Goal: Information Seeking & Learning: Understand process/instructions

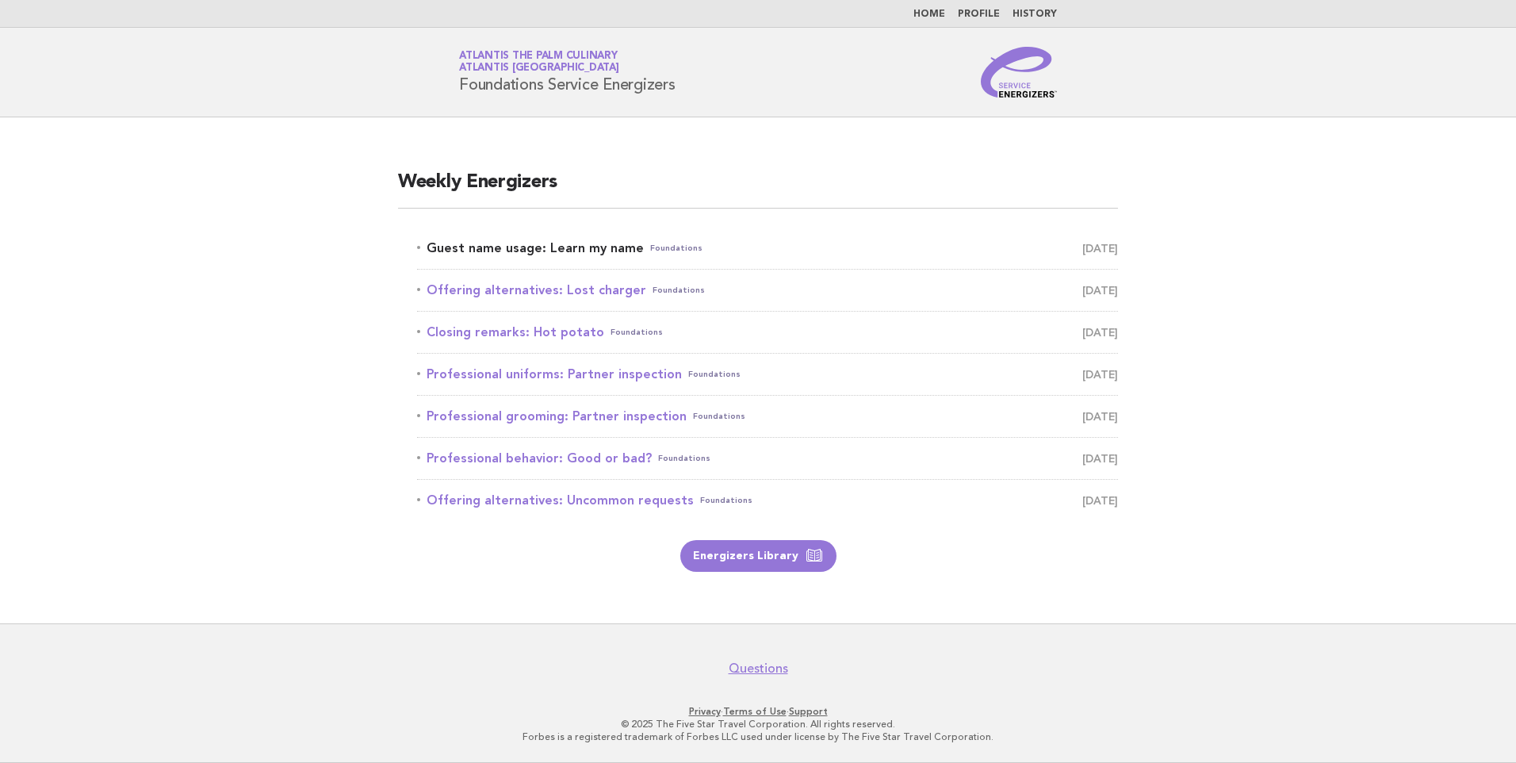
click at [573, 245] on link "Guest name usage: Learn my name Foundations September 28" at bounding box center [767, 248] width 701 height 22
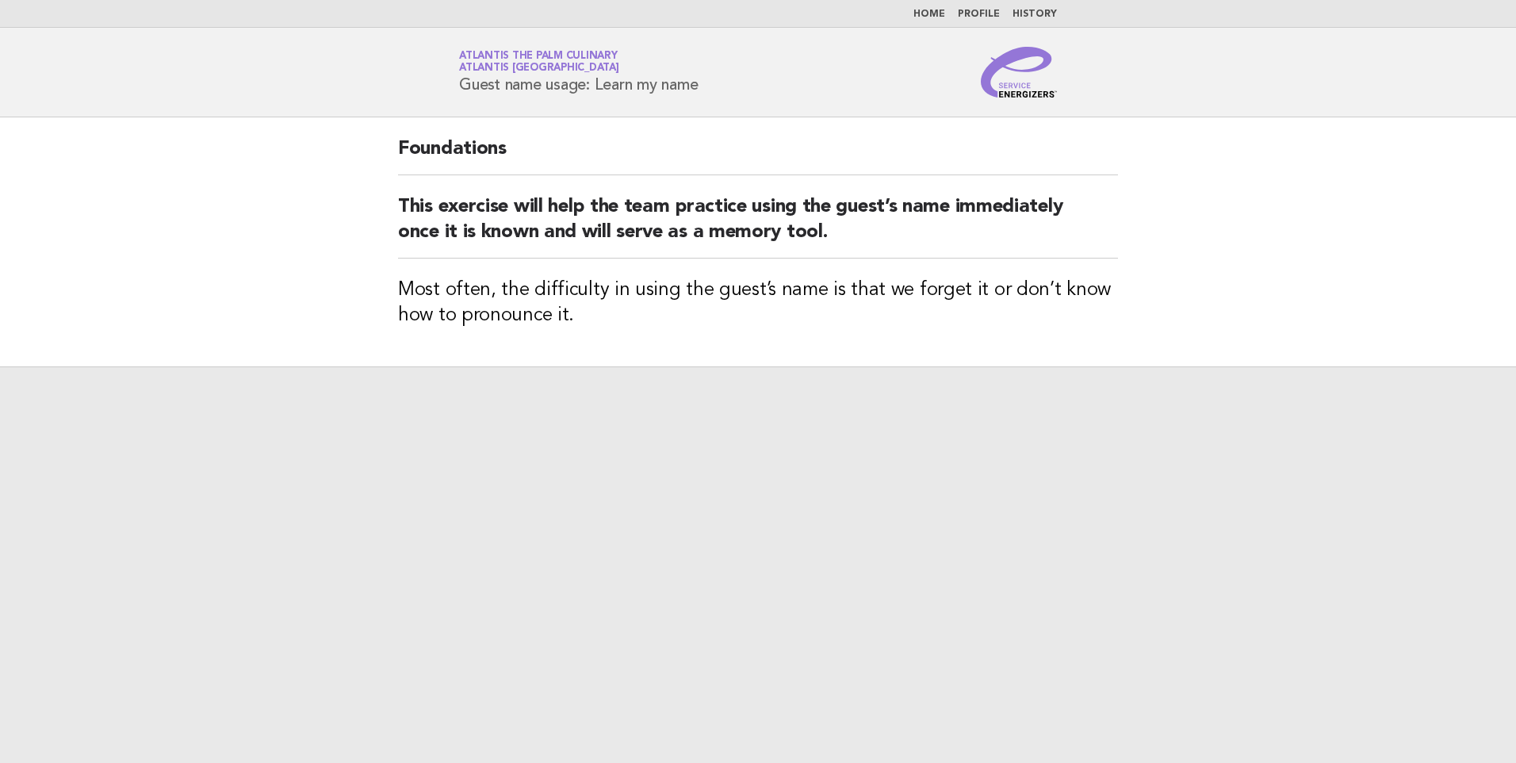
click at [837, 246] on h2 "This exercise will help the team practice using the guest’s name immediately on…" at bounding box center [758, 226] width 720 height 64
click at [1094, 301] on h3 "Most often, the difficulty in using the guest’s name is that we forget it or do…" at bounding box center [758, 303] width 720 height 51
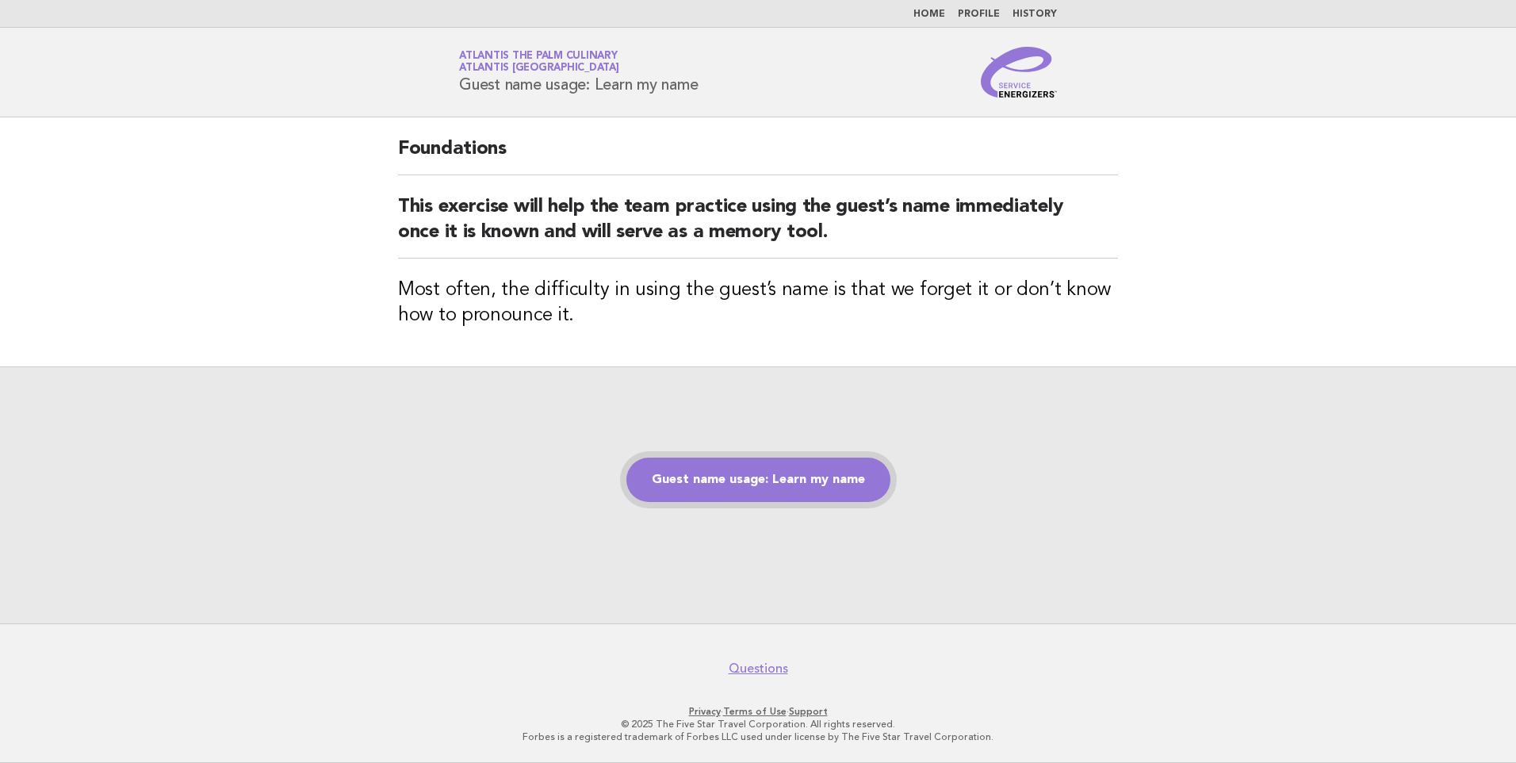
click at [752, 473] on link "Guest name usage: Learn my name" at bounding box center [759, 480] width 264 height 44
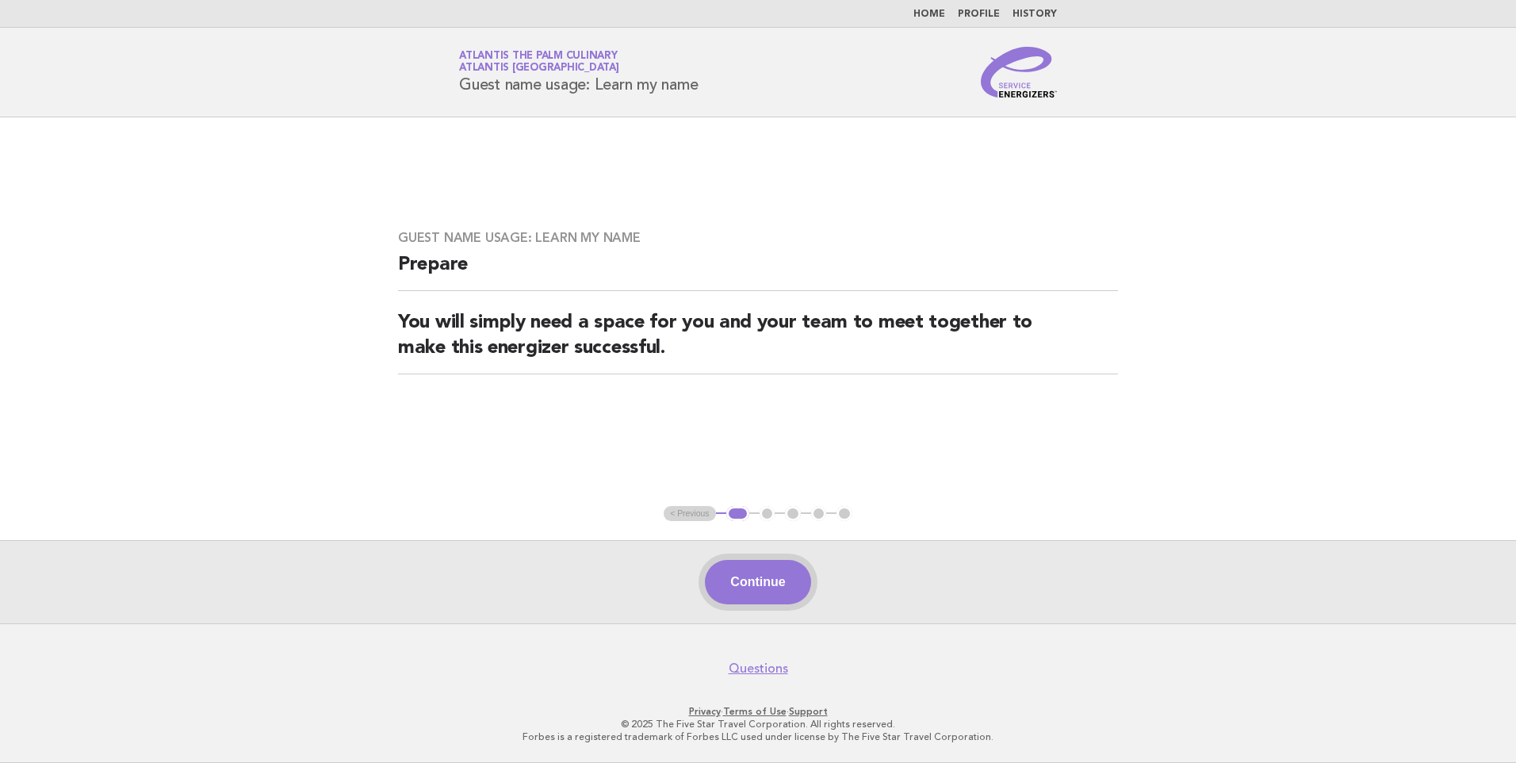
click at [775, 573] on button "Continue" at bounding box center [757, 582] width 105 height 44
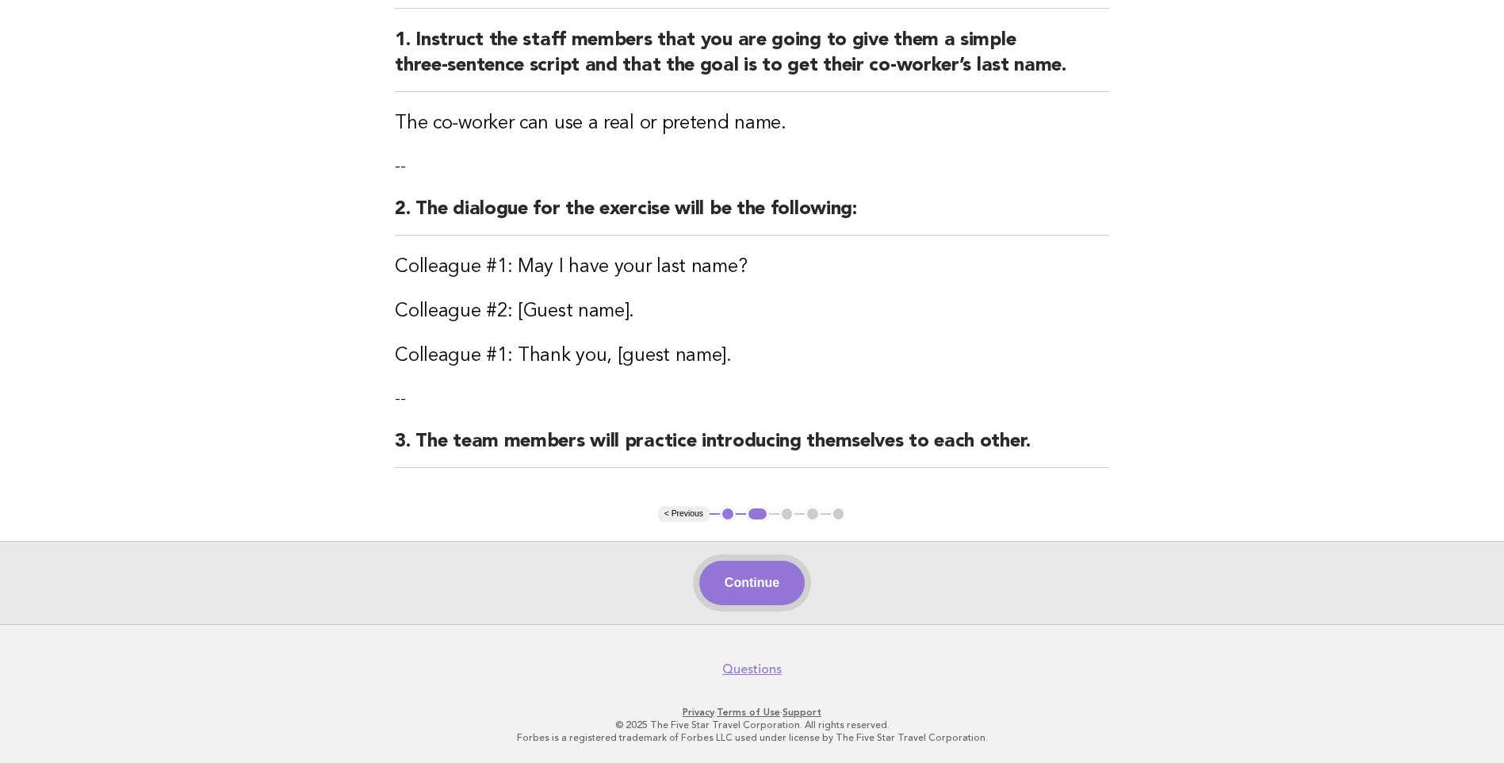
click at [753, 582] on button "Continue" at bounding box center [751, 583] width 105 height 44
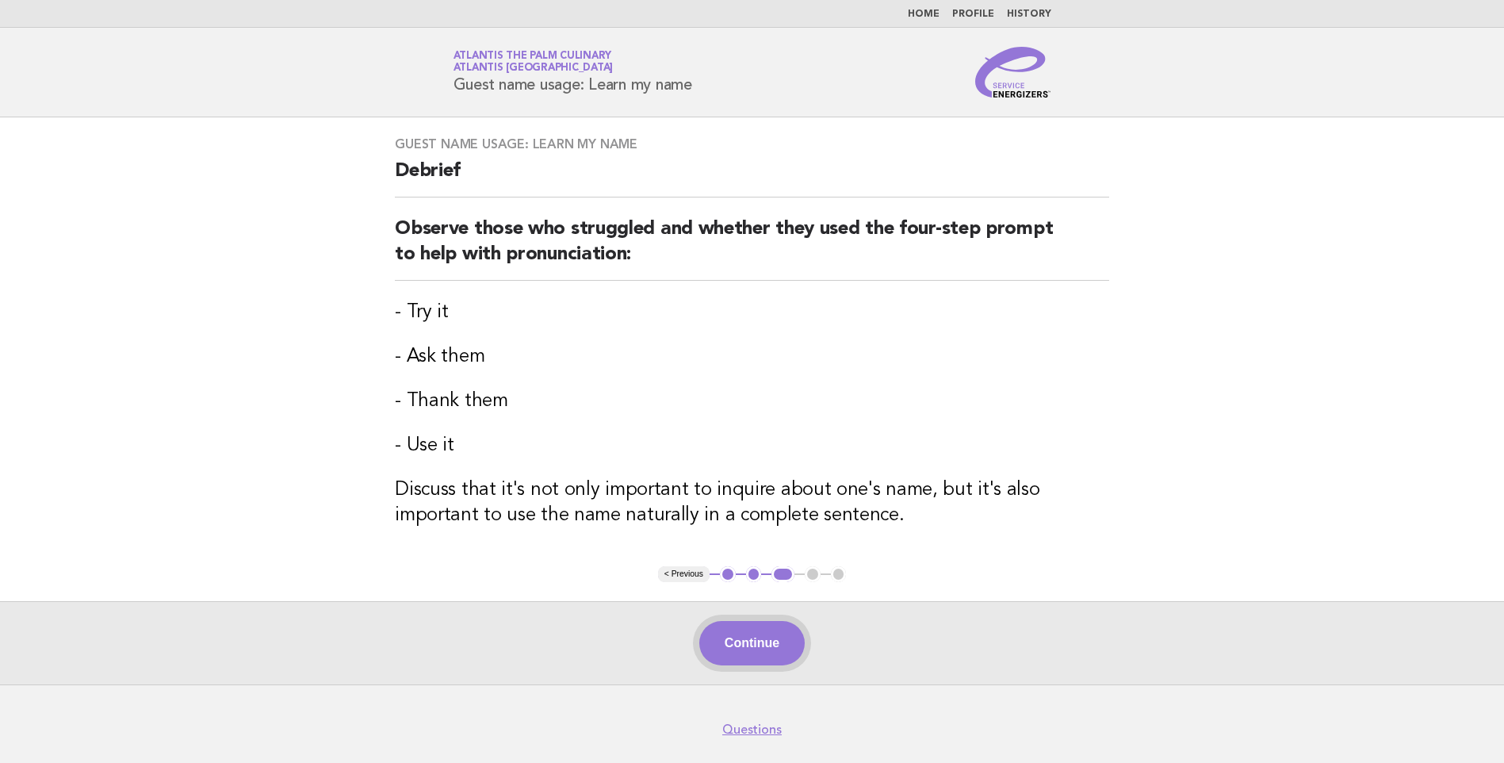
click at [757, 642] on button "Continue" at bounding box center [751, 643] width 105 height 44
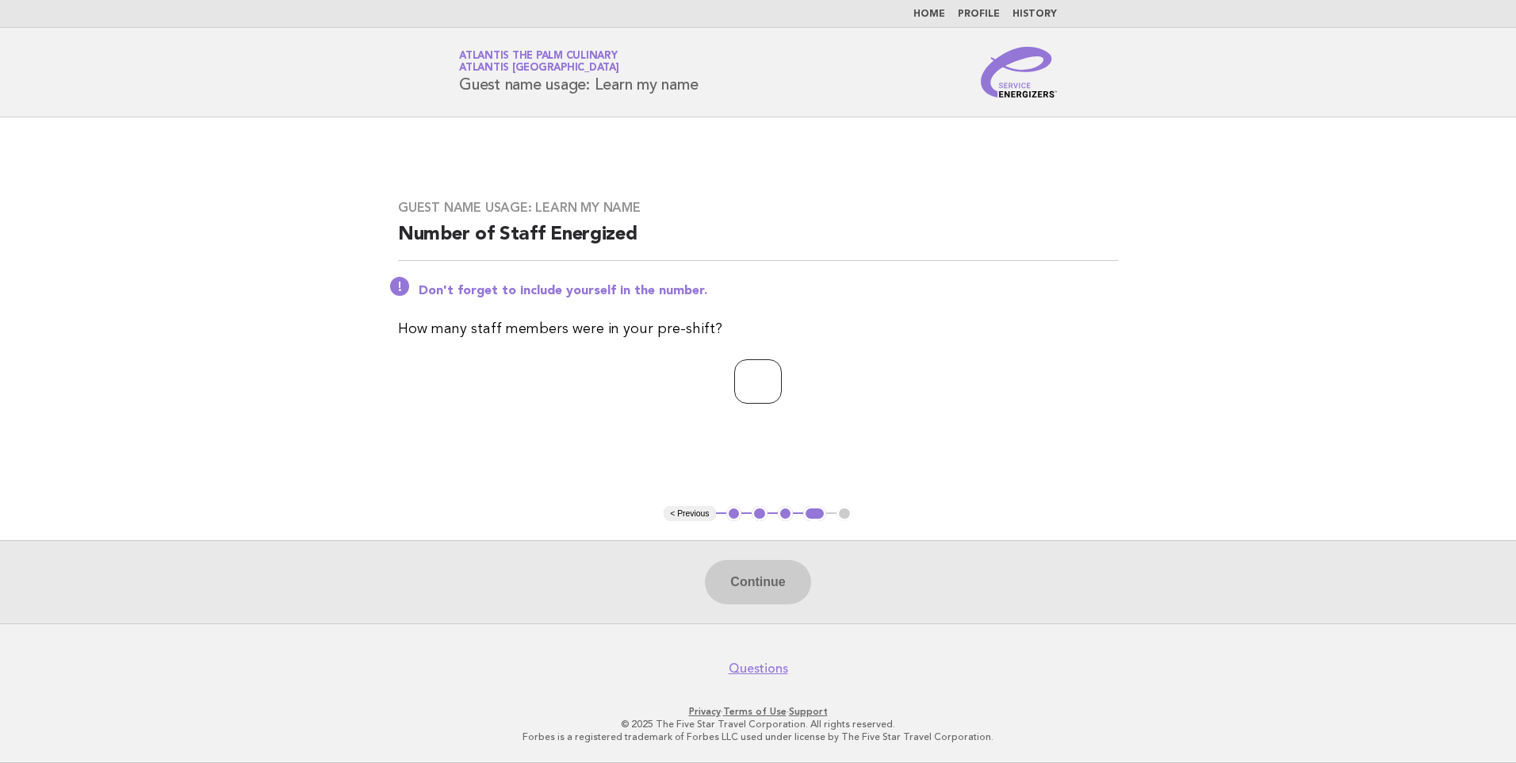
click at [754, 368] on input "number" at bounding box center [758, 381] width 48 height 44
type input "**"
click at [772, 583] on button "Continue" at bounding box center [757, 582] width 105 height 44
